Goal: Find specific page/section: Find specific page/section

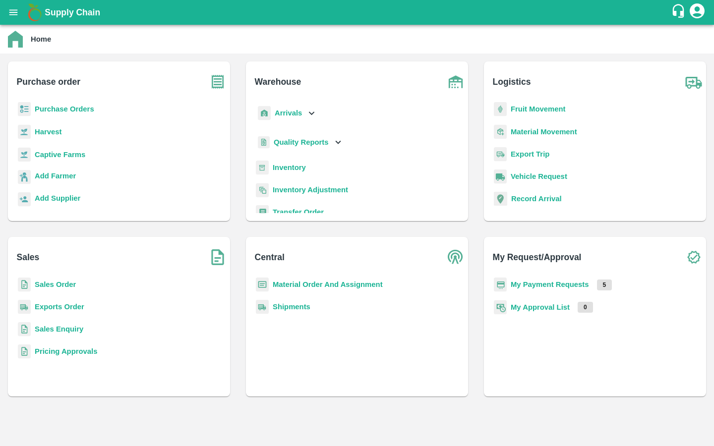
click at [16, 16] on icon "open drawer" at bounding box center [13, 12] width 11 height 11
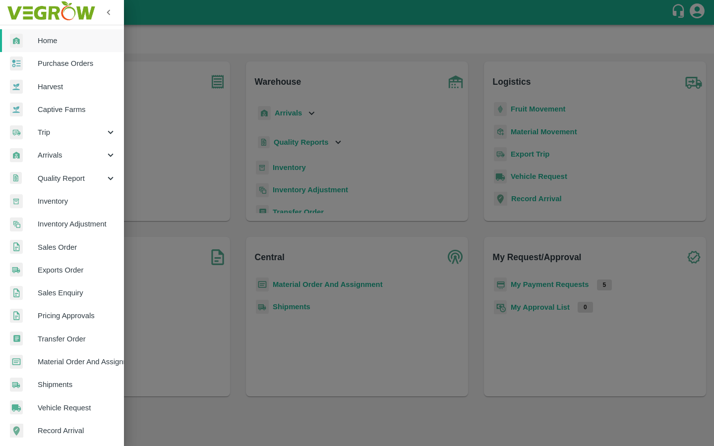
click at [80, 116] on link "Captive Farms" at bounding box center [62, 109] width 124 height 23
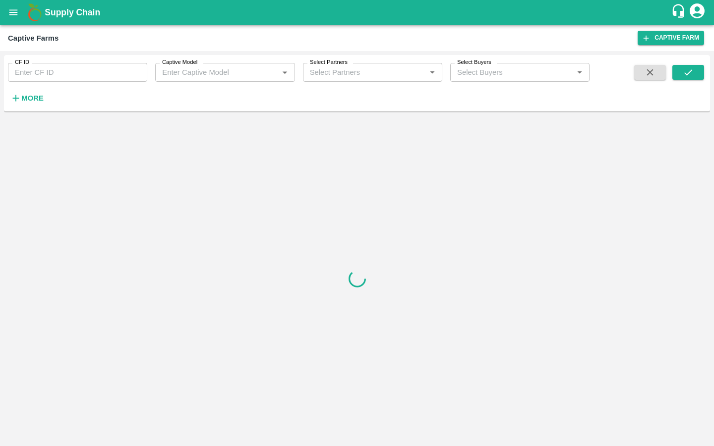
click at [63, 82] on div "CF ID CF ID Captive Model Captive Model   * Select Partners Select Partners   *…" at bounding box center [294, 81] width 589 height 52
click at [63, 67] on input "CF ID" at bounding box center [77, 72] width 139 height 19
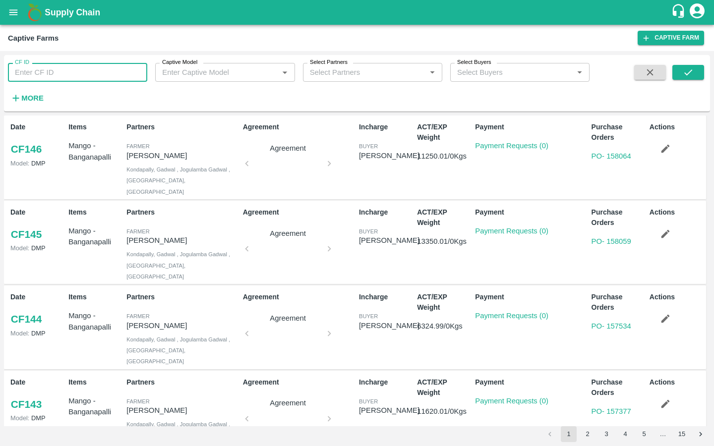
paste input "89"
type input "89"
click at [689, 69] on icon "submit" at bounding box center [688, 72] width 11 height 11
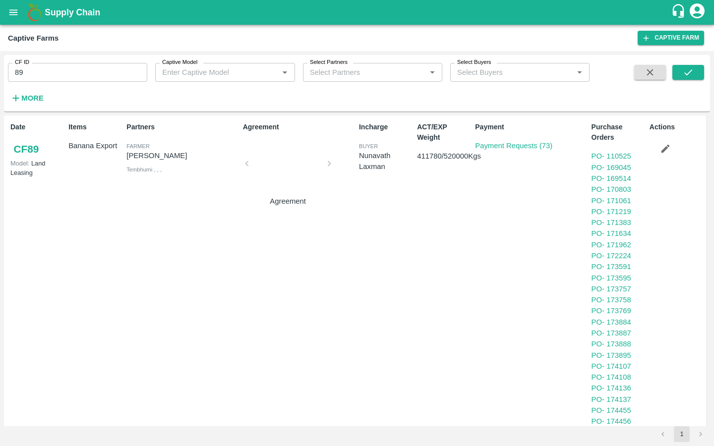
click at [34, 149] on link "CF 89" at bounding box center [26, 149] width 32 height 18
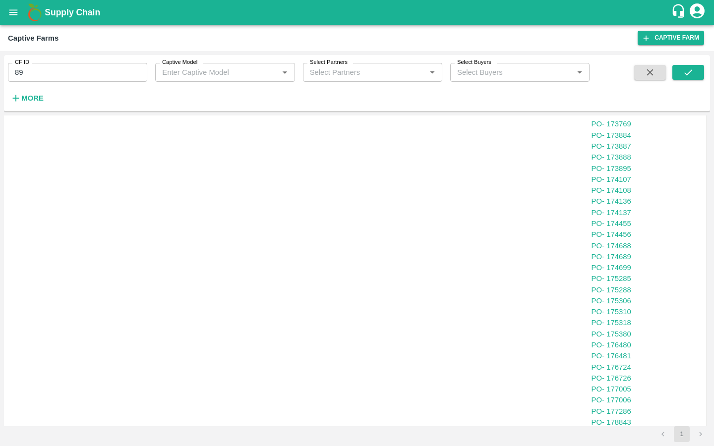
scroll to position [256, 0]
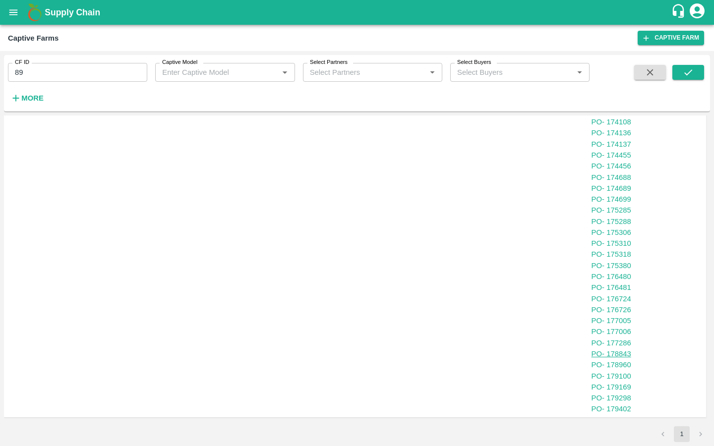
click at [591, 352] on link "PO - 178843" at bounding box center [611, 354] width 40 height 8
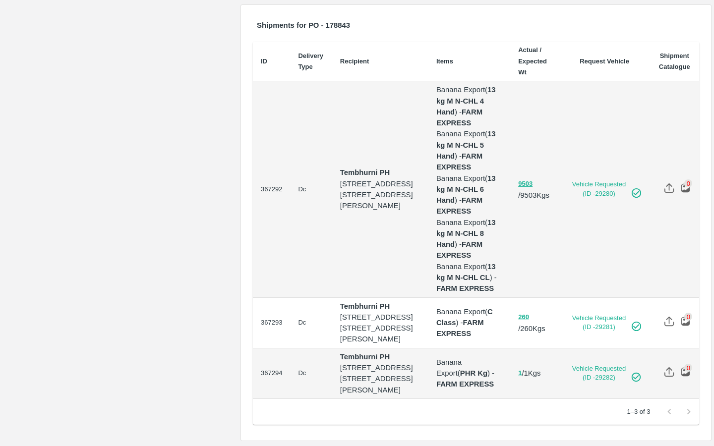
scroll to position [596, 0]
